Goal: Use online tool/utility: Utilize a website feature to perform a specific function

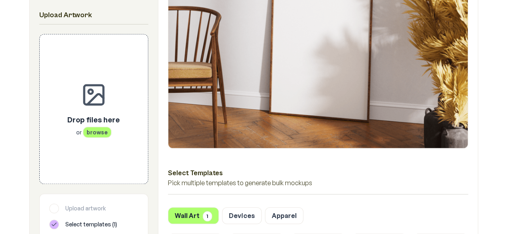
scroll to position [180, 0]
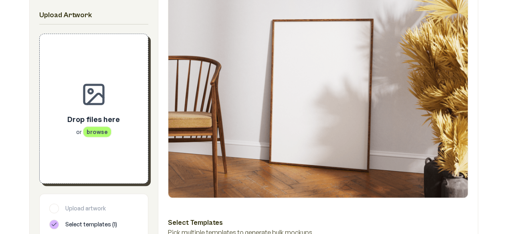
click at [109, 149] on div "Drop files here or browse" at bounding box center [93, 109] width 83 height 124
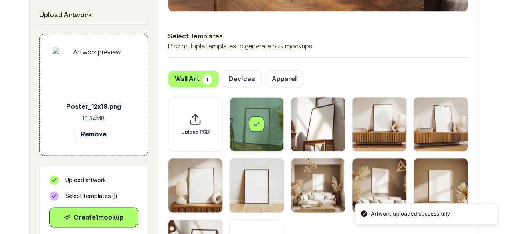
scroll to position [421, 0]
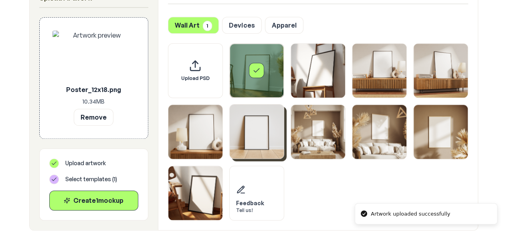
click at [268, 128] on img "Select template Framed Poster 6" at bounding box center [256, 132] width 54 height 54
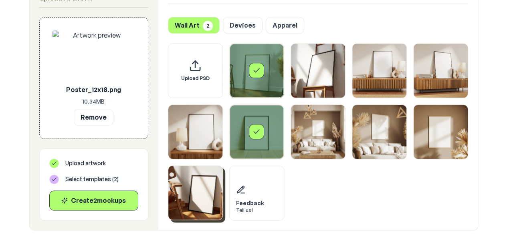
click at [205, 189] on img "Select template Framed Poster 10" at bounding box center [195, 193] width 54 height 54
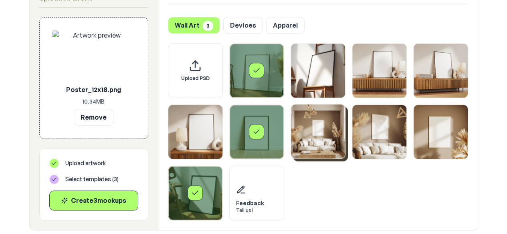
click at [318, 130] on img "Select template Framed Poster 7" at bounding box center [318, 132] width 54 height 54
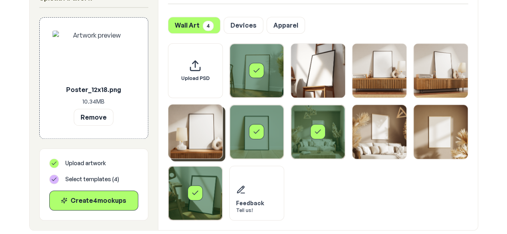
click at [217, 118] on img "Select template Framed Poster 5" at bounding box center [195, 132] width 54 height 54
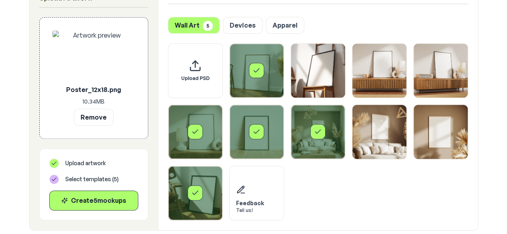
click at [261, 64] on div "Select template Framed Poster" at bounding box center [256, 70] width 15 height 15
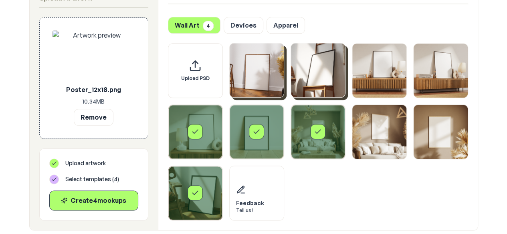
click at [298, 66] on img "Select template Framed Poster 2" at bounding box center [318, 70] width 54 height 54
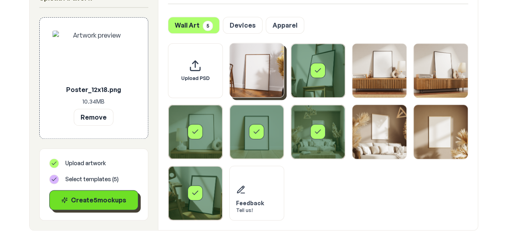
click at [106, 201] on div "Create 5 mockup s" at bounding box center [93, 200] width 75 height 10
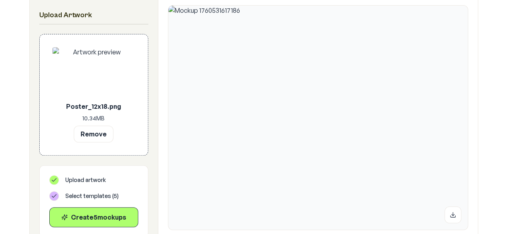
scroll to position [308, 0]
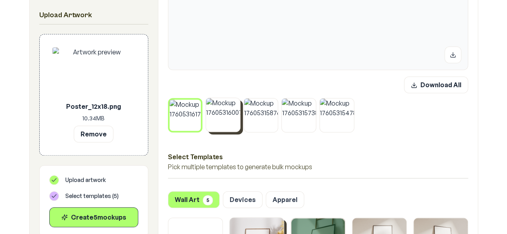
click at [232, 110] on img at bounding box center [223, 115] width 34 height 34
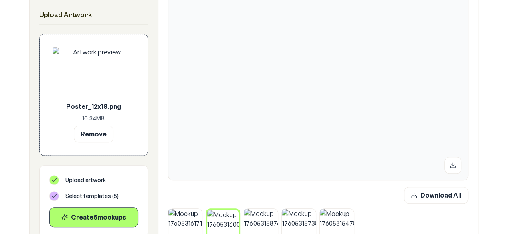
scroll to position [194, 0]
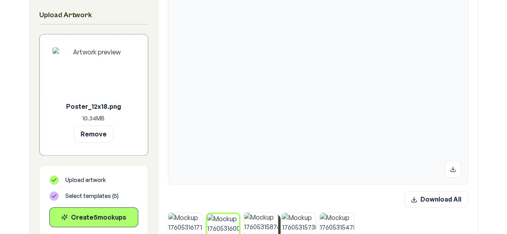
click at [266, 222] on img at bounding box center [261, 230] width 34 height 34
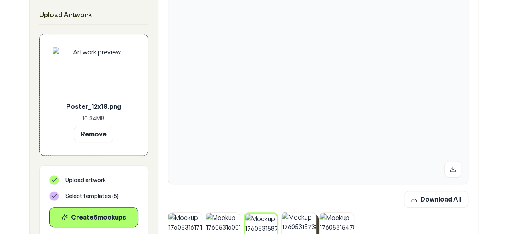
click at [290, 225] on img at bounding box center [299, 230] width 34 height 34
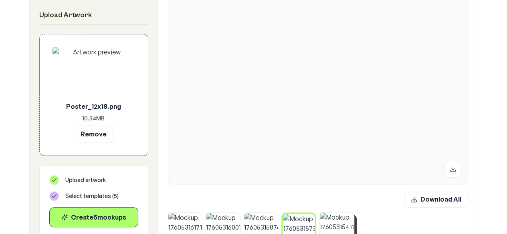
click at [345, 226] on img at bounding box center [337, 230] width 34 height 34
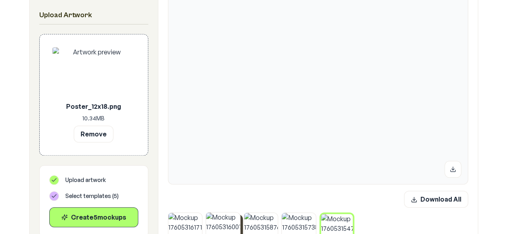
click at [217, 216] on img at bounding box center [223, 230] width 34 height 34
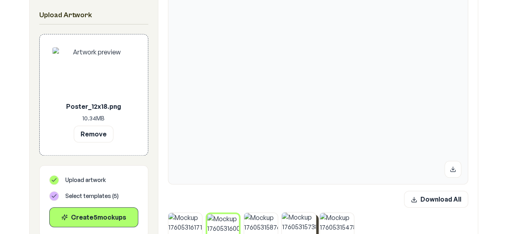
click at [306, 223] on img at bounding box center [299, 230] width 34 height 34
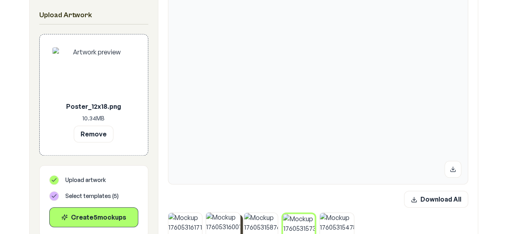
click at [225, 222] on img at bounding box center [223, 230] width 34 height 34
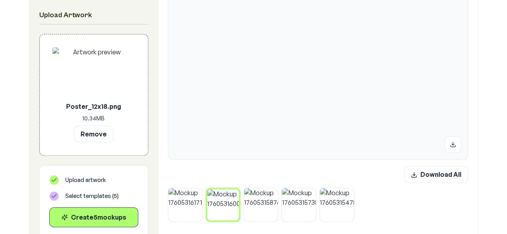
scroll to position [211, 0]
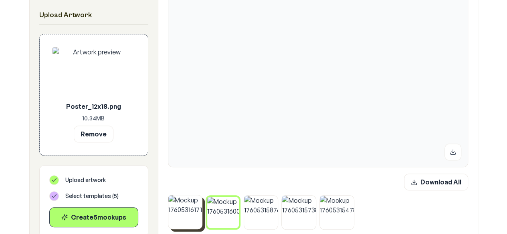
click at [187, 212] on img at bounding box center [185, 212] width 34 height 34
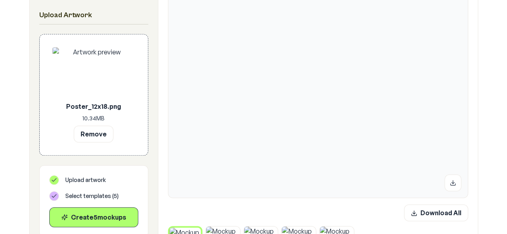
scroll to position [181, 0]
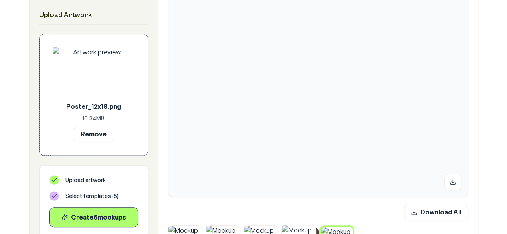
click at [448, 187] on button at bounding box center [452, 181] width 17 height 17
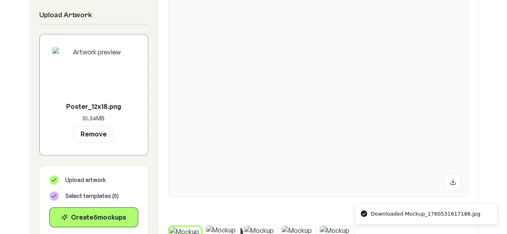
click at [452, 180] on icon at bounding box center [452, 182] width 6 height 6
click at [452, 179] on icon at bounding box center [452, 182] width 6 height 6
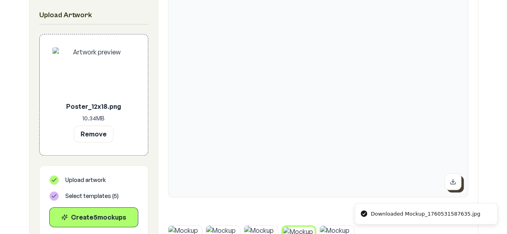
click at [449, 174] on button at bounding box center [452, 181] width 17 height 17
click at [452, 179] on icon at bounding box center [452, 182] width 6 height 6
click at [501, 228] on div at bounding box center [501, 228] width 0 height 0
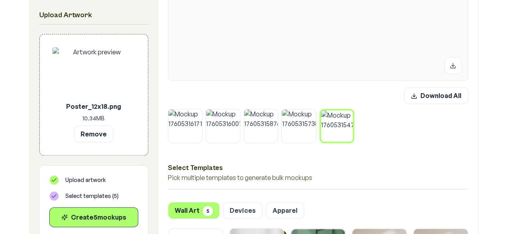
scroll to position [296, 0]
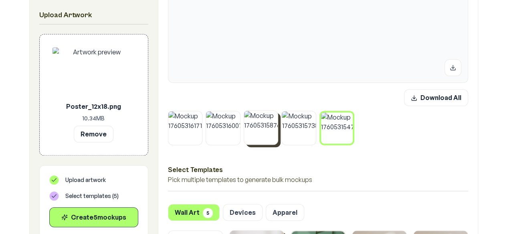
click at [262, 125] on img at bounding box center [261, 128] width 34 height 34
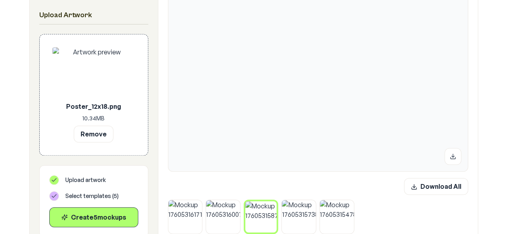
scroll to position [179, 0]
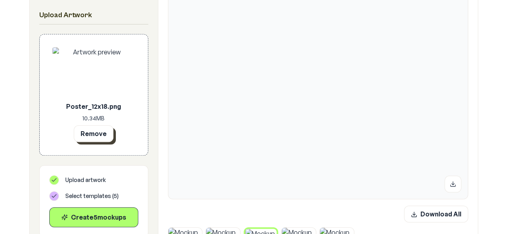
click at [103, 129] on button "Remove" at bounding box center [94, 133] width 40 height 17
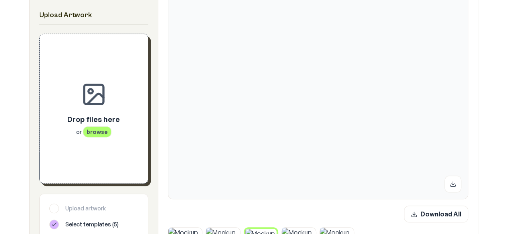
click at [103, 129] on span "browse" at bounding box center [97, 132] width 28 height 11
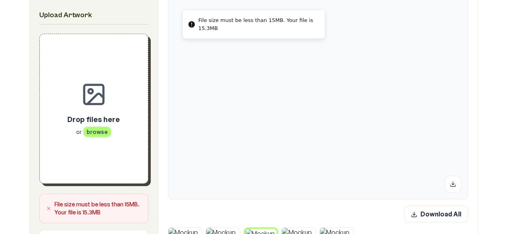
click at [111, 131] on p "or browse" at bounding box center [93, 132] width 52 height 8
click at [118, 129] on p "or browse" at bounding box center [93, 132] width 52 height 8
click at [76, 138] on div "Drop files here or browse" at bounding box center [93, 109] width 83 height 124
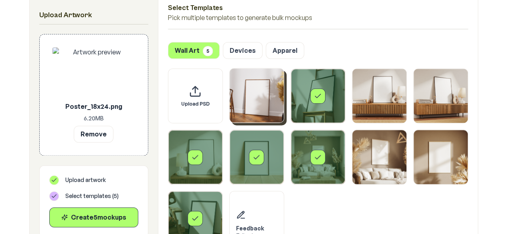
scroll to position [460, 0]
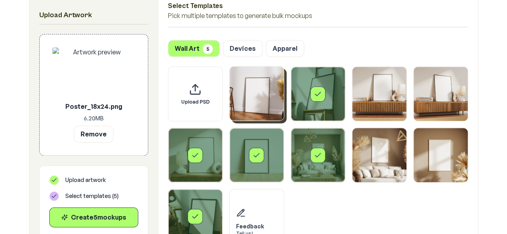
click at [327, 95] on div "Select template Framed Poster 2" at bounding box center [318, 94] width 54 height 54
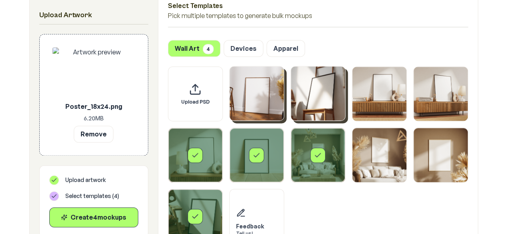
click at [321, 150] on div "Select template Framed Poster 7" at bounding box center [317, 155] width 15 height 15
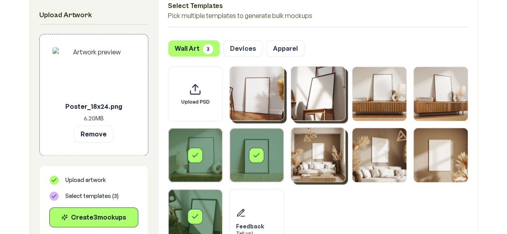
click at [244, 165] on div "Select template Framed Poster 6" at bounding box center [256, 155] width 54 height 54
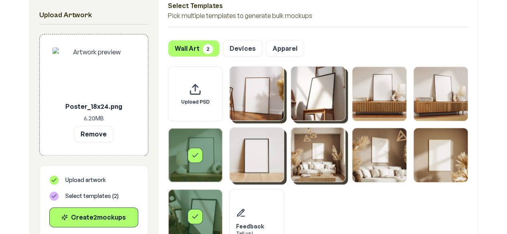
click at [217, 163] on div "Select template Framed Poster 5" at bounding box center [195, 155] width 54 height 54
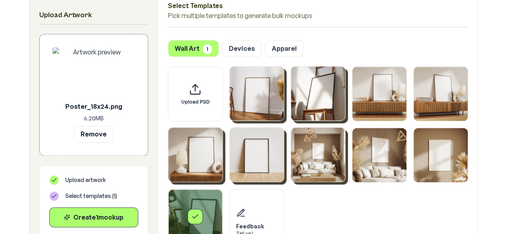
click at [207, 196] on div "Select template Framed Poster 10" at bounding box center [195, 216] width 54 height 54
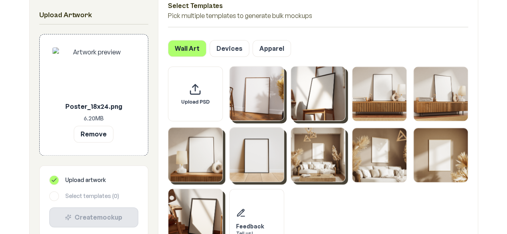
click at [340, 155] on img "Select template Framed Poster 7" at bounding box center [318, 155] width 54 height 54
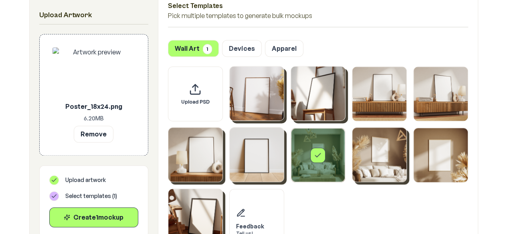
click at [384, 153] on img "Select template Framed Poster 8" at bounding box center [379, 155] width 54 height 54
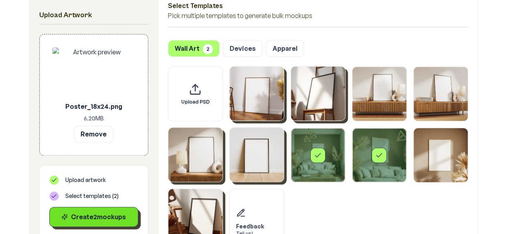
click at [107, 211] on button "Create 2 mockup s" at bounding box center [93, 217] width 89 height 20
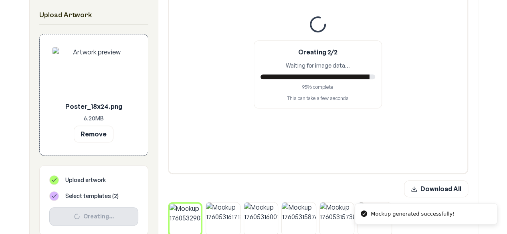
scroll to position [199, 0]
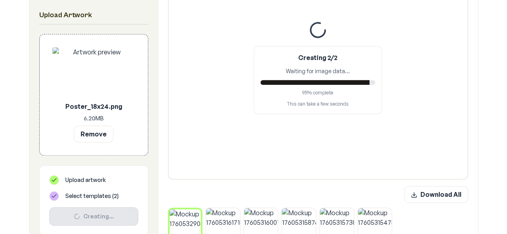
drag, startPoint x: 503, startPoint y: 52, endPoint x: 510, endPoint y: 65, distance: 14.7
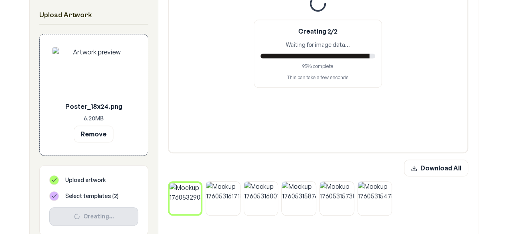
scroll to position [207, 0]
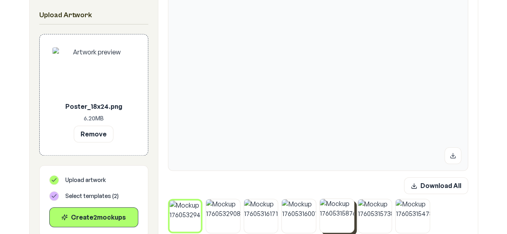
click at [344, 213] on img at bounding box center [337, 216] width 34 height 34
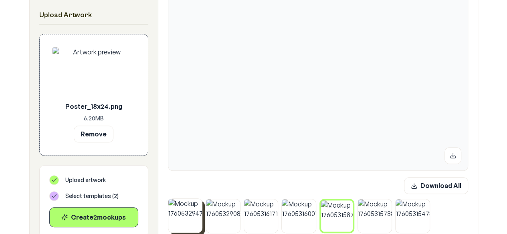
click at [178, 219] on img at bounding box center [185, 216] width 34 height 34
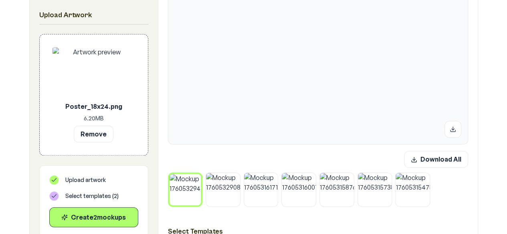
scroll to position [220, 0]
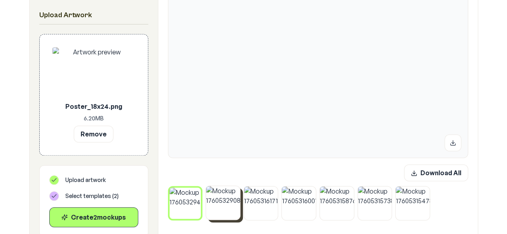
click at [220, 204] on img at bounding box center [223, 203] width 34 height 34
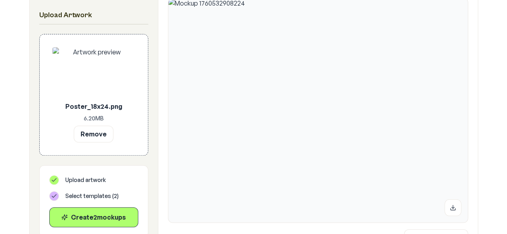
scroll to position [151, 0]
click at [453, 210] on icon at bounding box center [452, 211] width 6 height 6
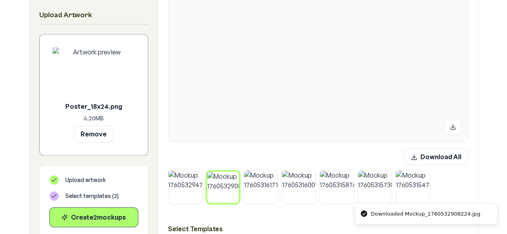
scroll to position [250, 0]
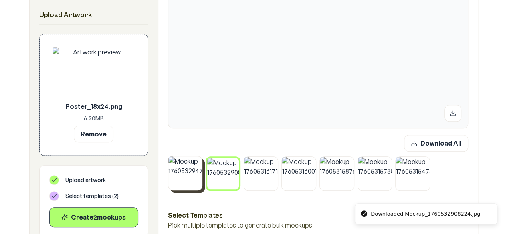
click at [193, 168] on img at bounding box center [185, 174] width 34 height 34
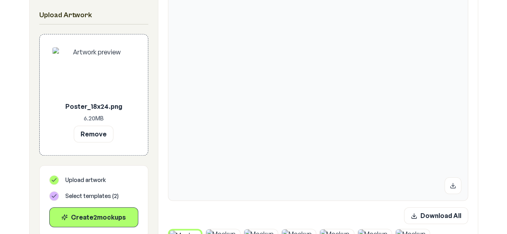
scroll to position [179, 0]
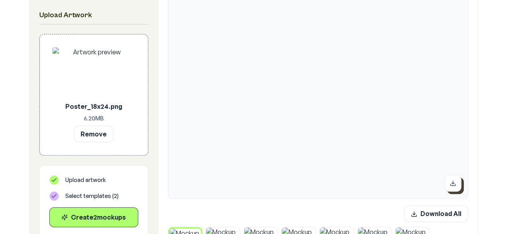
click at [457, 182] on button at bounding box center [452, 183] width 17 height 17
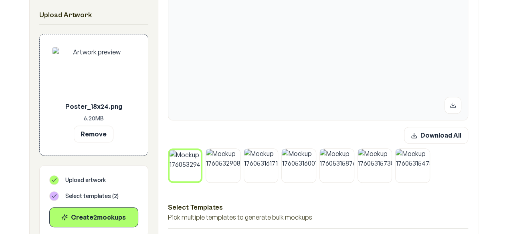
scroll to position [254, 0]
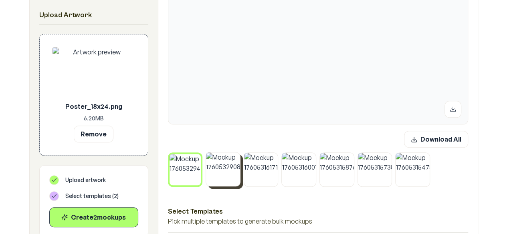
click at [233, 171] on img at bounding box center [223, 170] width 34 height 34
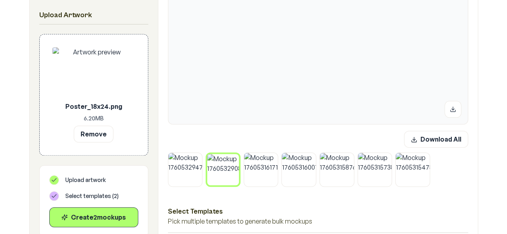
scroll to position [171, 0]
